Goal: Transaction & Acquisition: Purchase product/service

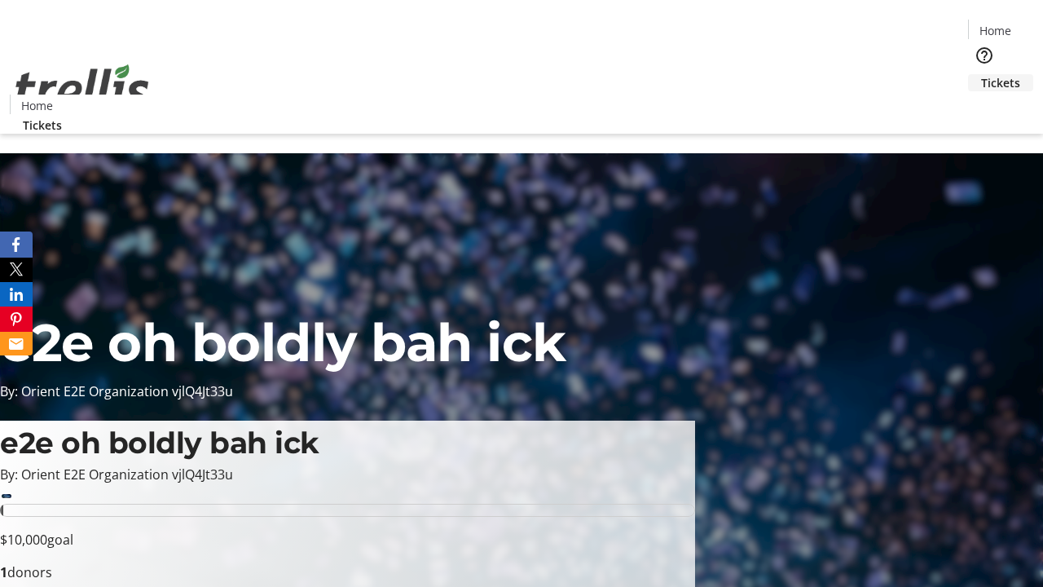
click at [981, 74] on span "Tickets" at bounding box center [1000, 82] width 39 height 17
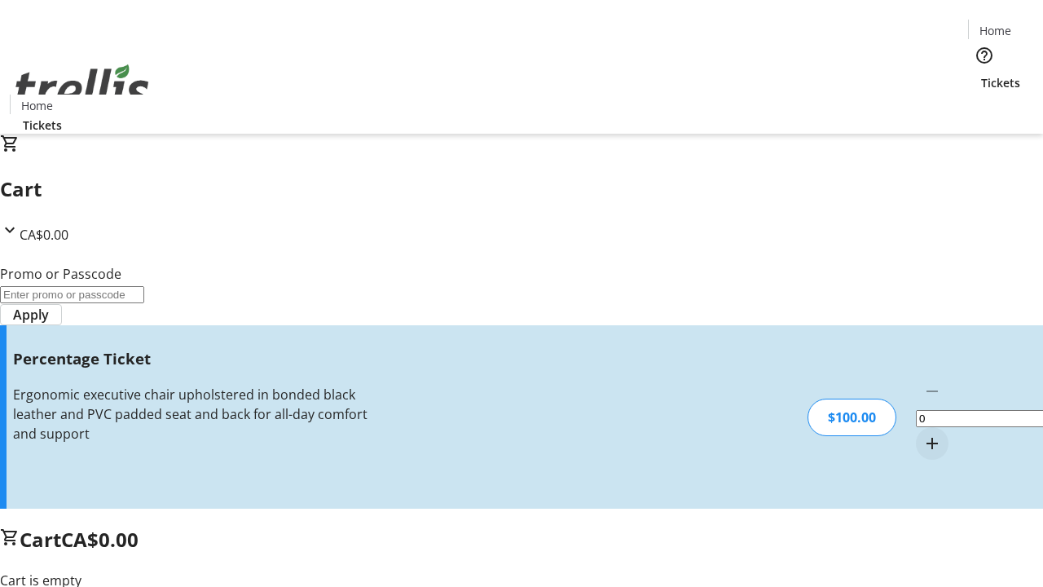
click at [923, 434] on mat-icon "Increment by one" at bounding box center [933, 444] width 20 height 20
type input "1"
type input "BAR"
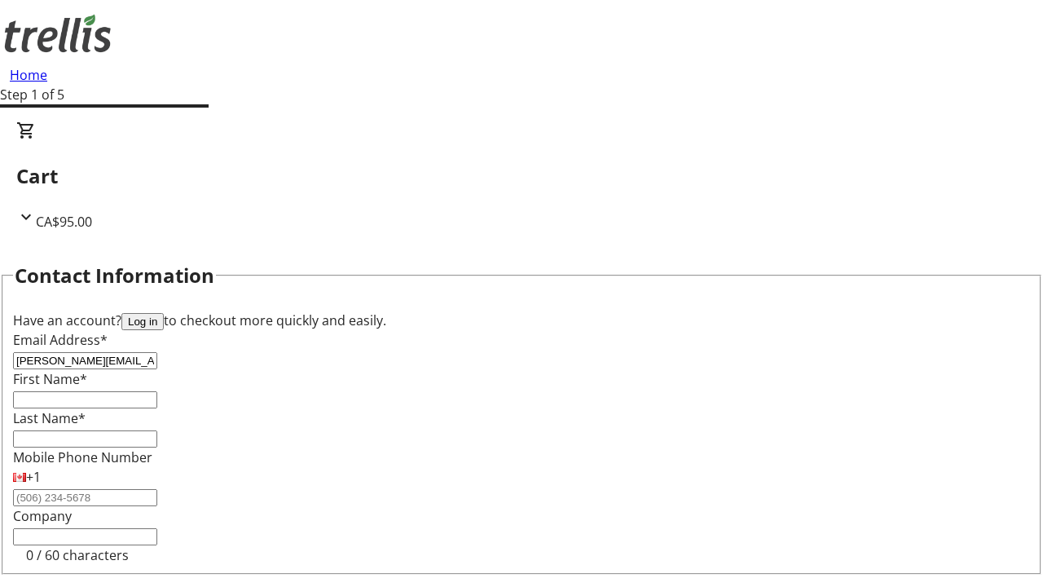
type input "[PERSON_NAME][EMAIL_ADDRESS][DOMAIN_NAME]"
type input "[PERSON_NAME]"
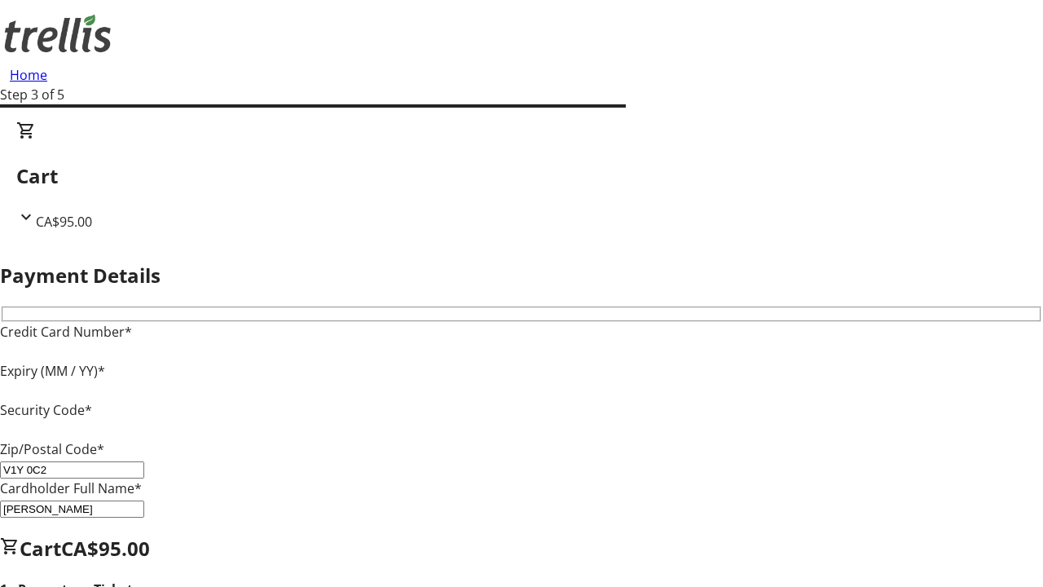
type input "V1Y 0C2"
